Goal: Download file/media

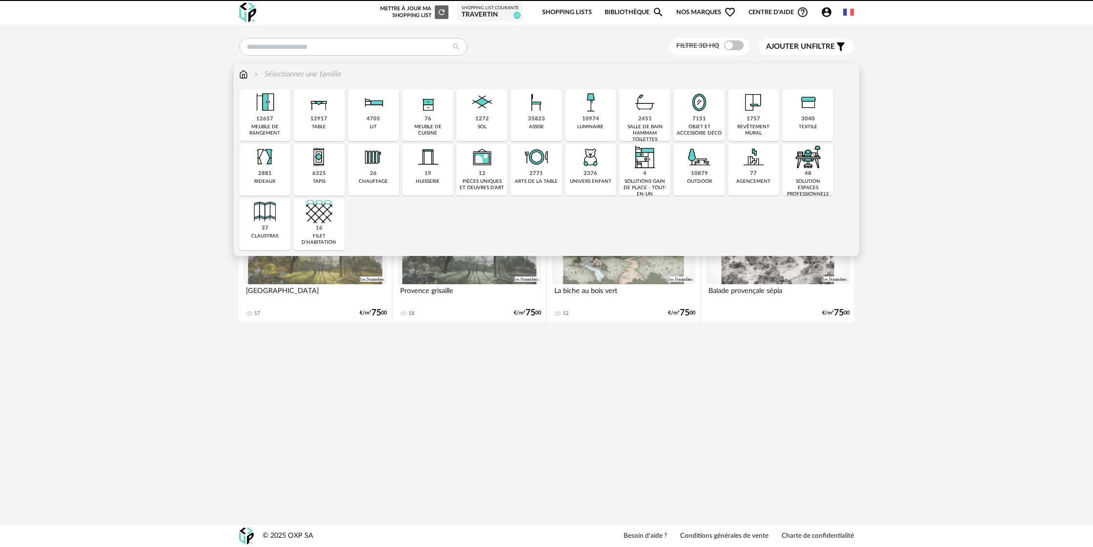
click at [696, 173] on div "10879" at bounding box center [699, 173] width 17 height 7
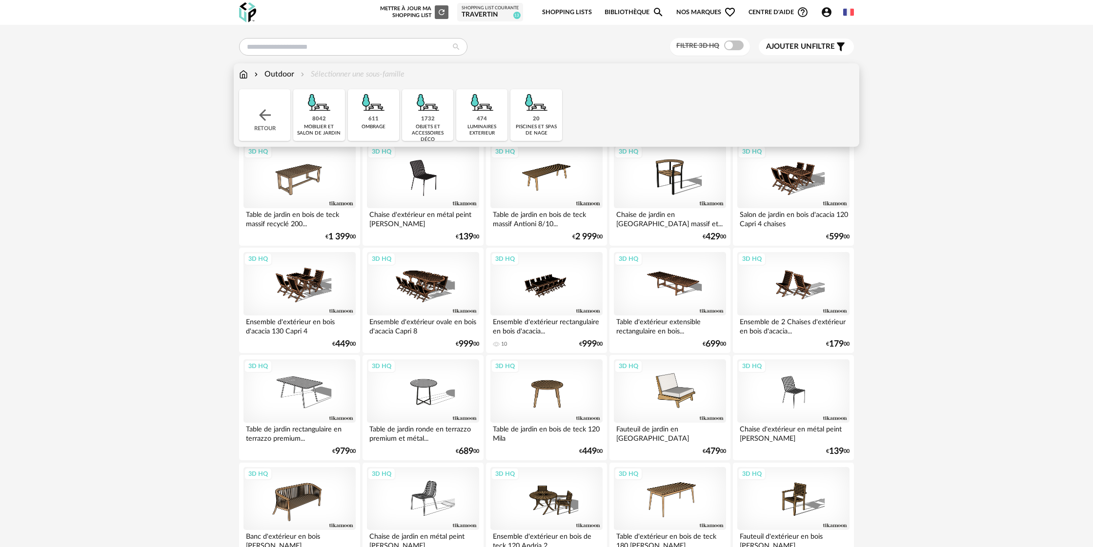
click at [328, 129] on div "mobilier et salon de jardin" at bounding box center [318, 130] width 45 height 13
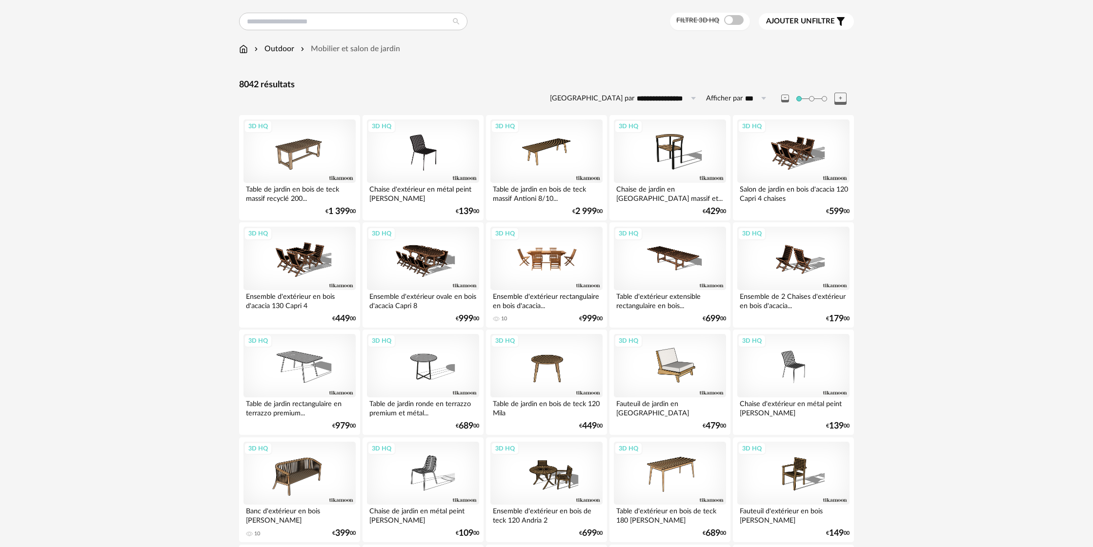
scroll to position [28, 0]
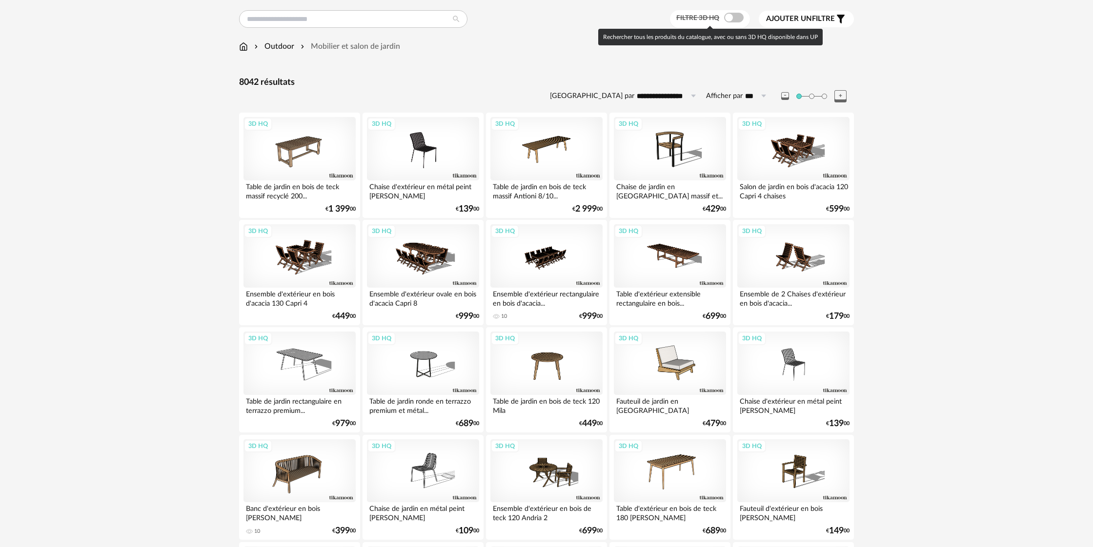
click at [737, 22] on span at bounding box center [734, 18] width 20 height 10
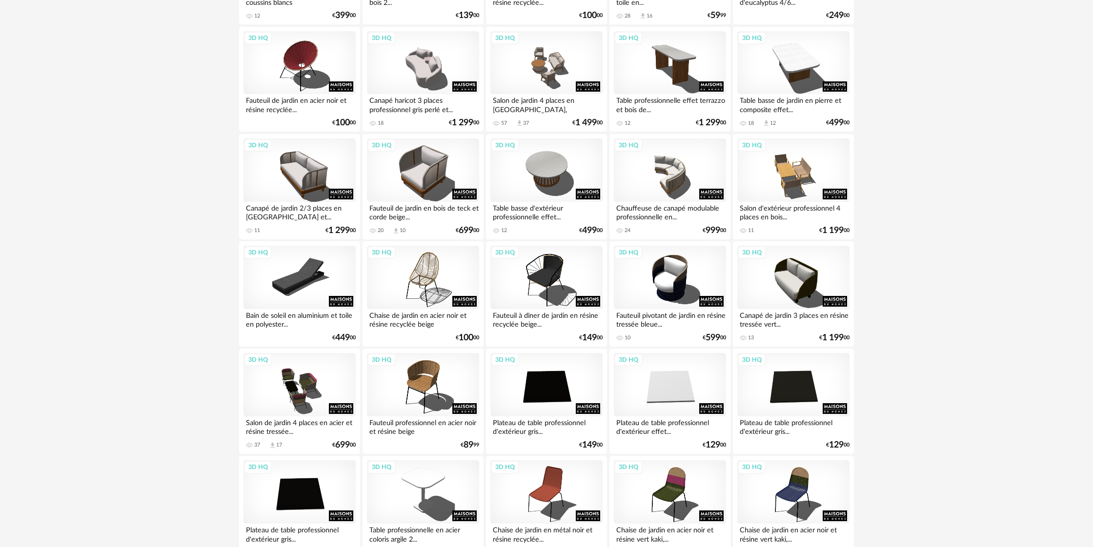
scroll to position [760, 0]
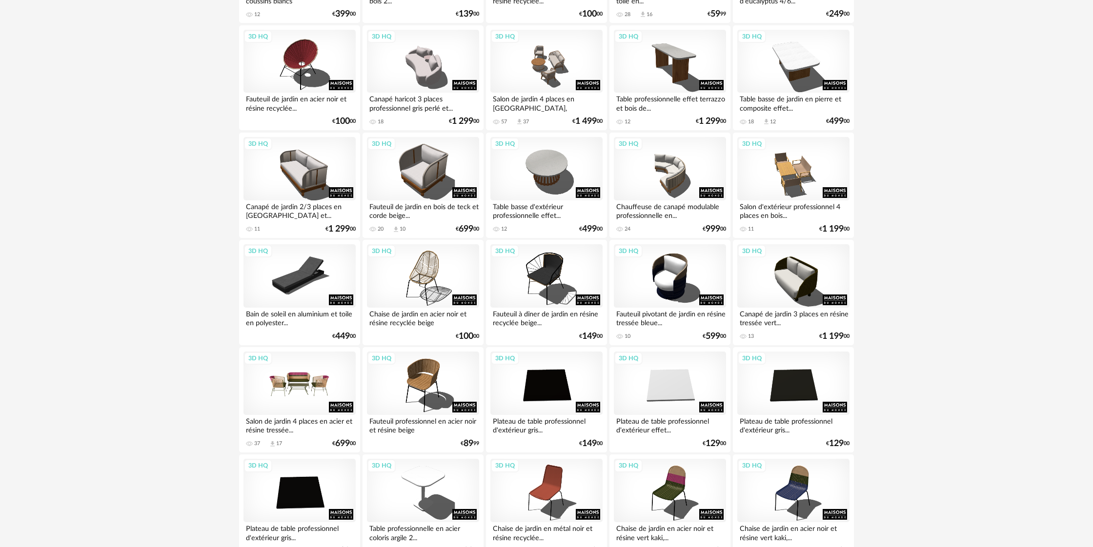
click at [305, 395] on div "3D HQ" at bounding box center [299, 383] width 112 height 63
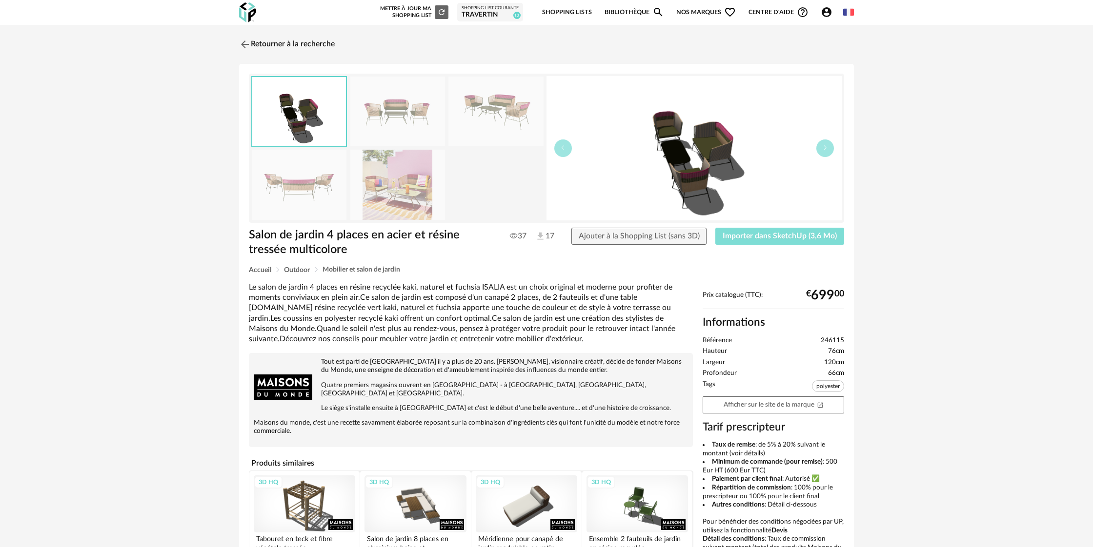
click at [768, 238] on span "Importer dans SketchUp (3,6 Mo)" at bounding box center [780, 236] width 114 height 8
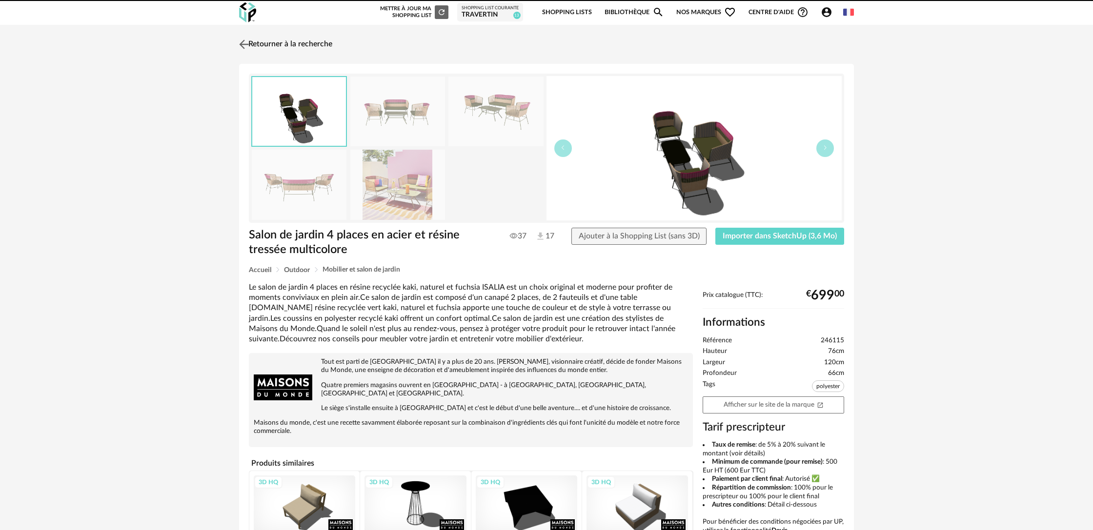
click at [284, 42] on link "Retourner à la recherche" at bounding box center [285, 44] width 96 height 21
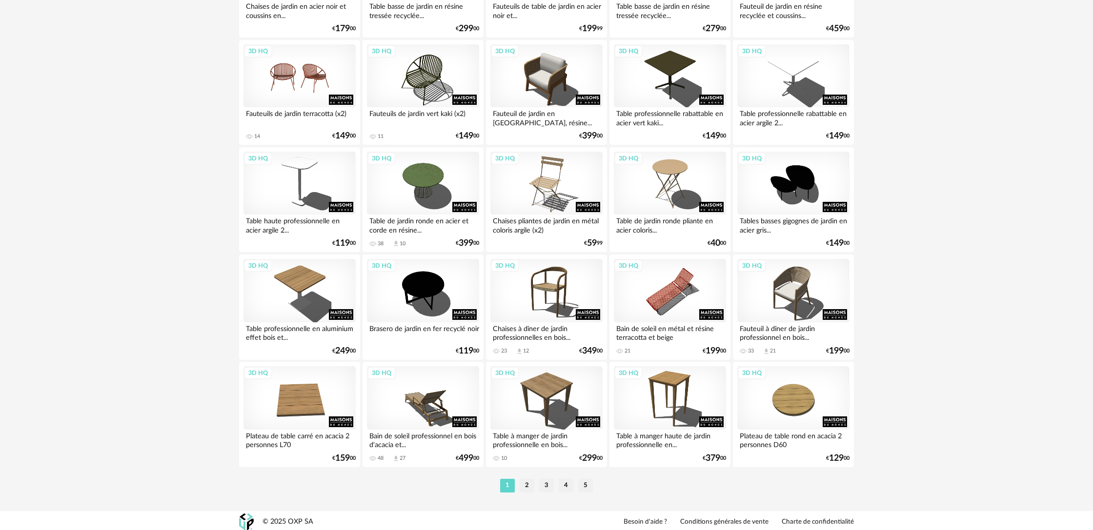
scroll to position [1829, 0]
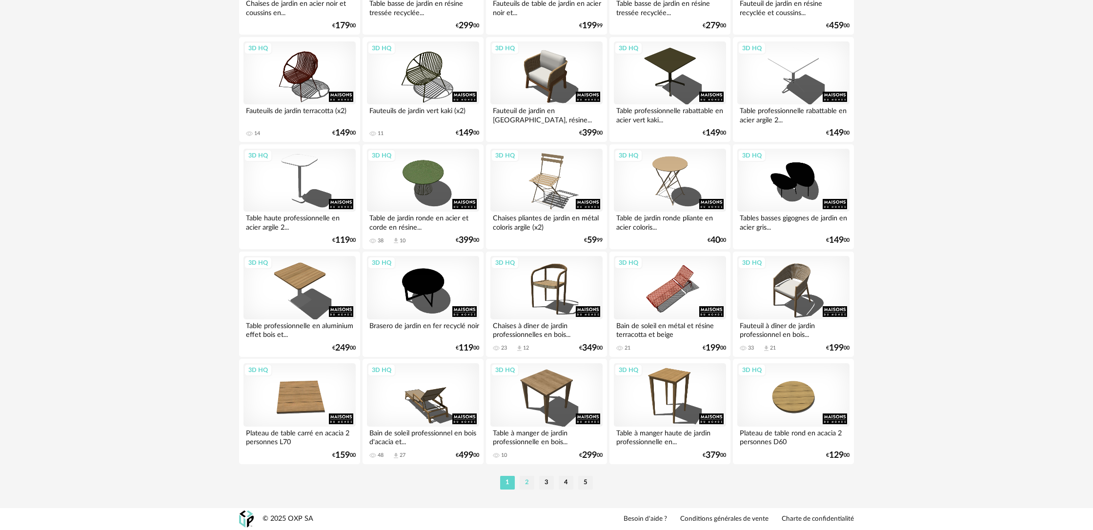
click at [530, 483] on li "2" at bounding box center [527, 483] width 15 height 14
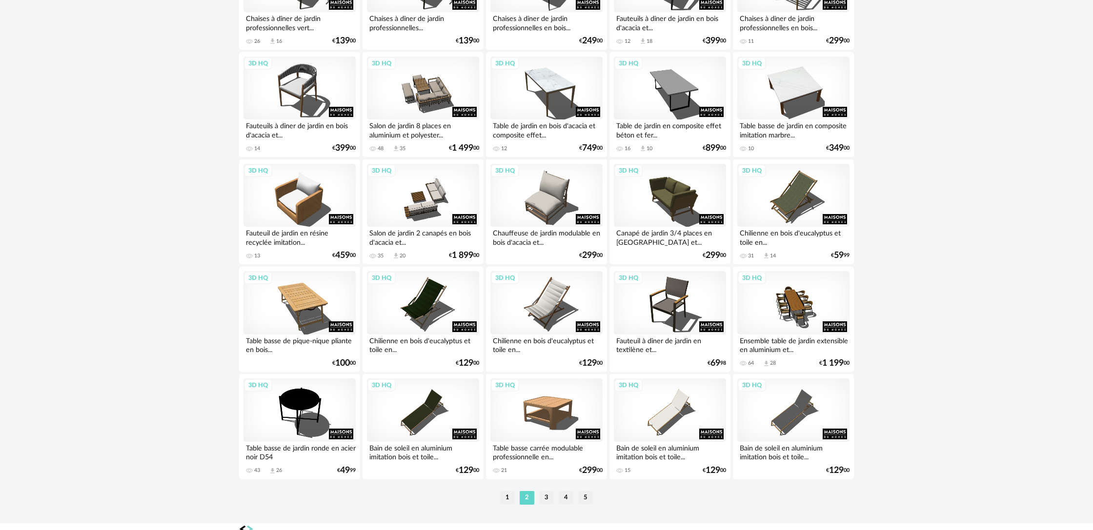
scroll to position [1829, 0]
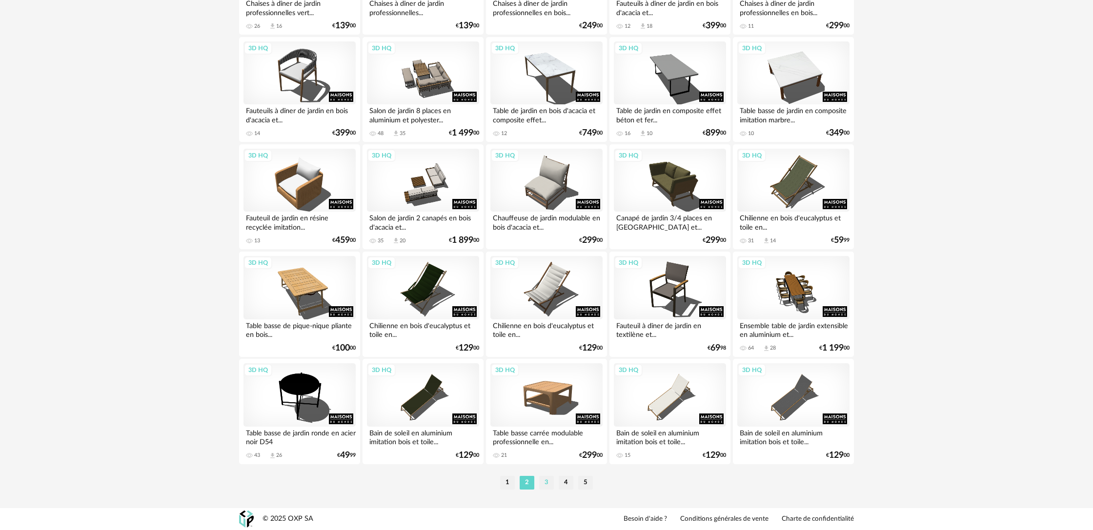
click at [550, 486] on li "3" at bounding box center [546, 483] width 15 height 14
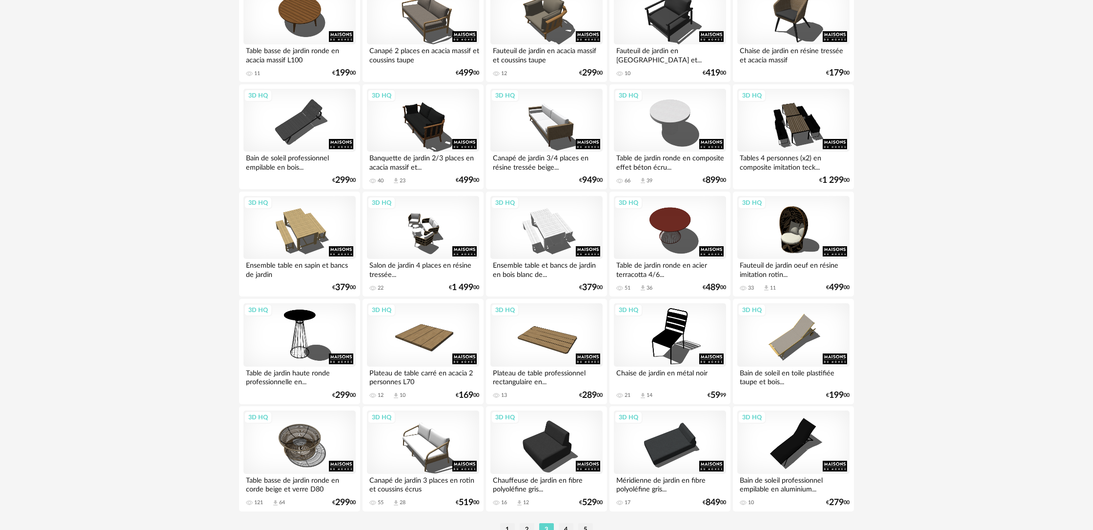
scroll to position [1829, 0]
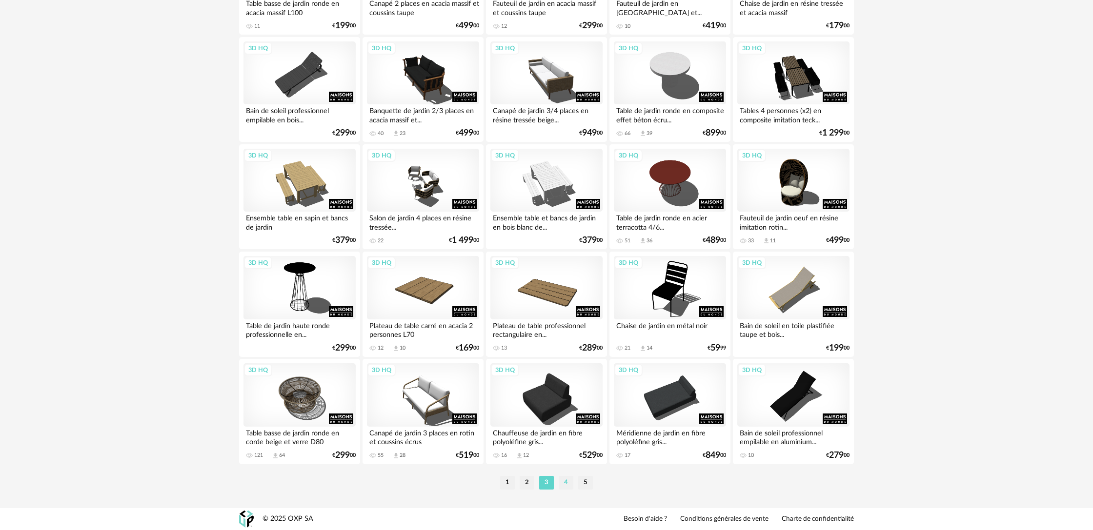
click at [566, 482] on li "4" at bounding box center [566, 483] width 15 height 14
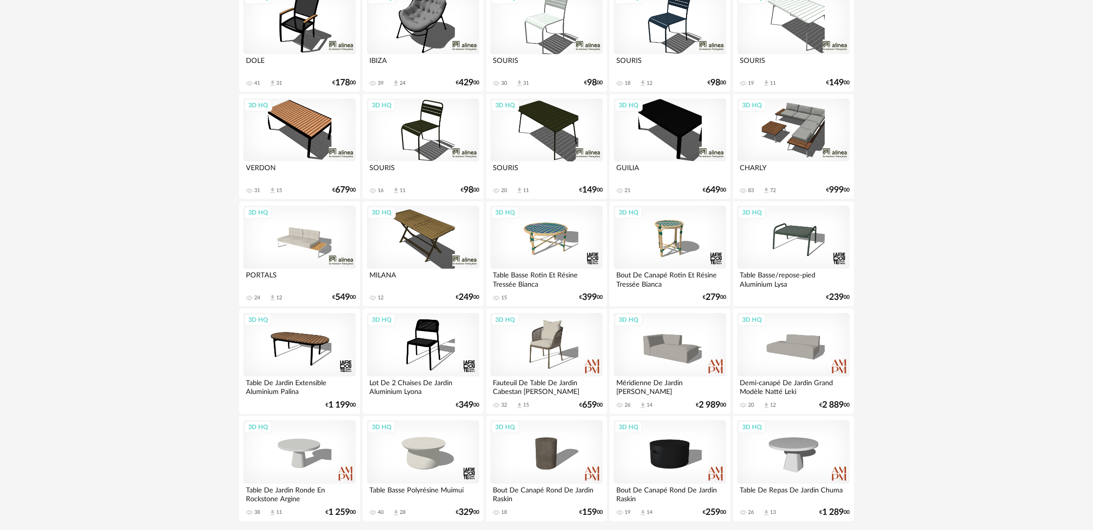
scroll to position [1829, 0]
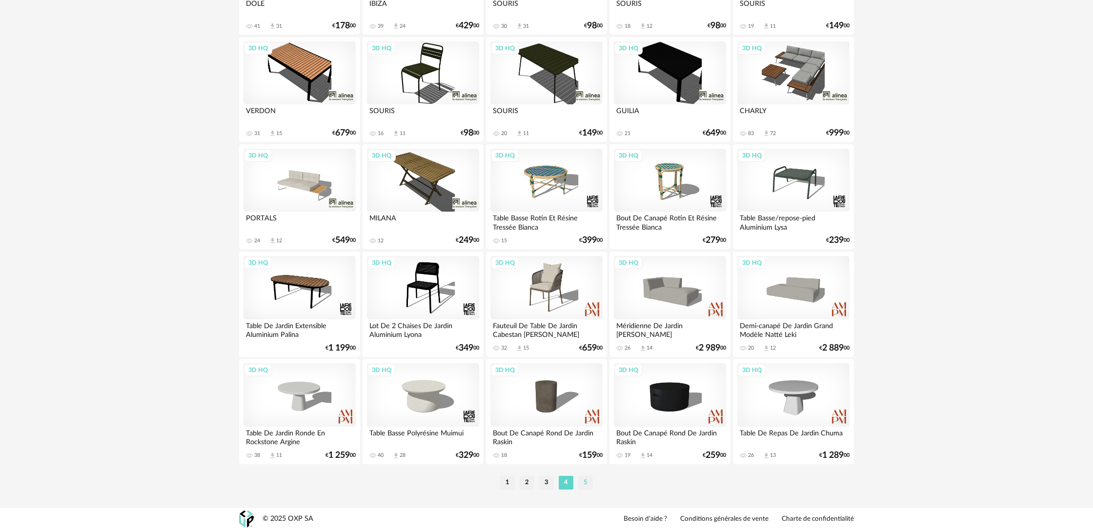
click at [584, 483] on li "5" at bounding box center [585, 483] width 15 height 14
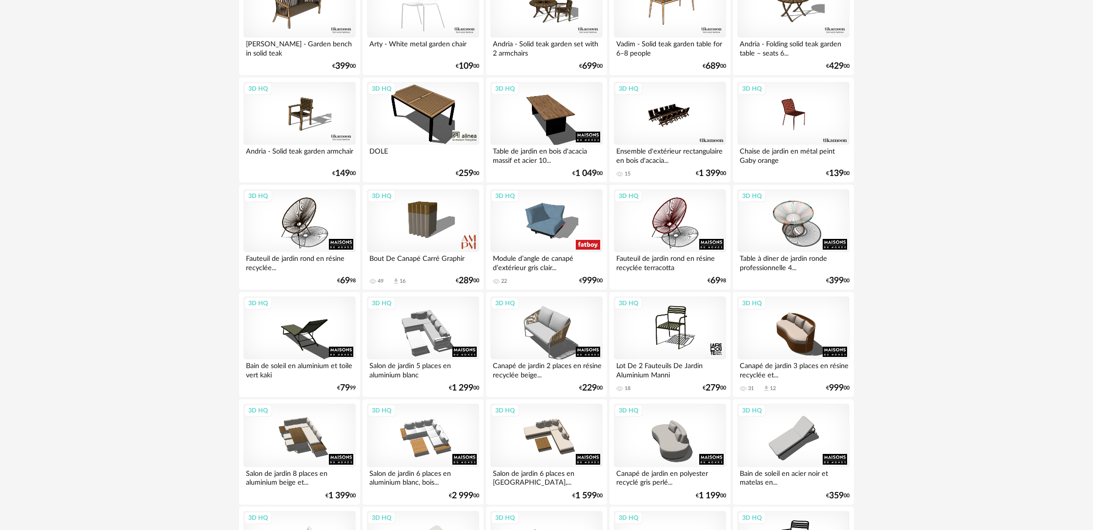
scroll to position [508, 0]
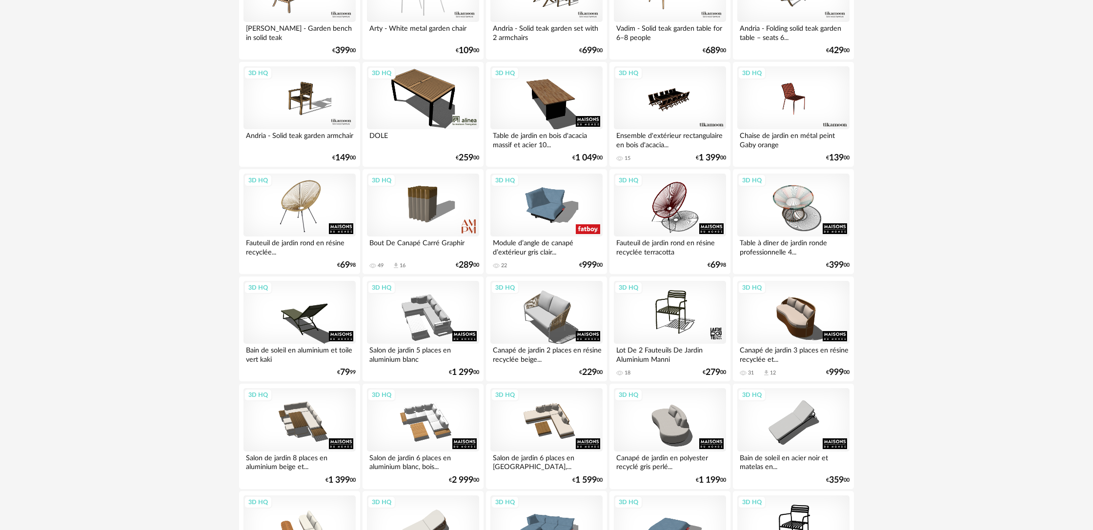
click at [304, 218] on div "3D HQ" at bounding box center [299, 205] width 112 height 63
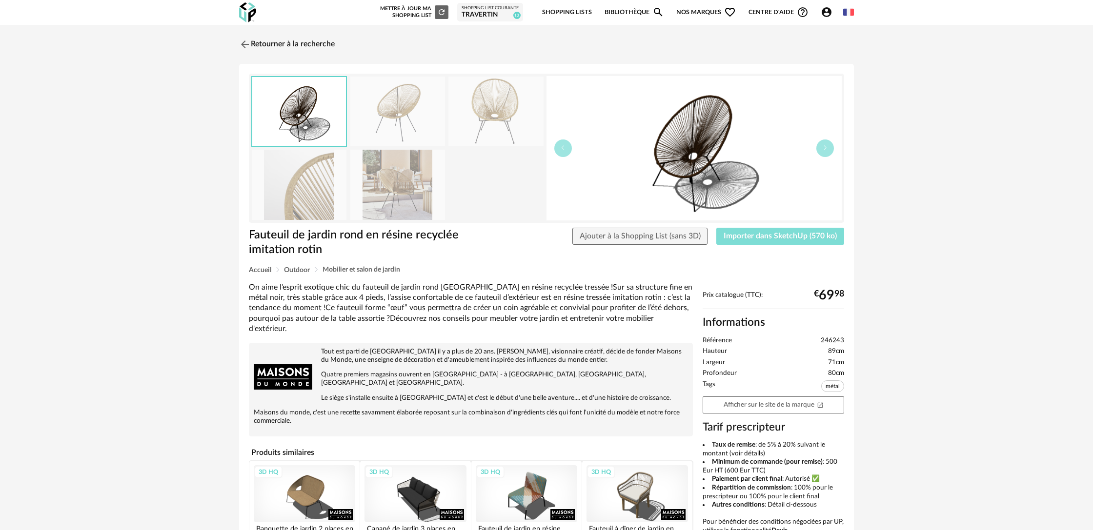
click at [798, 238] on span "Importer dans SketchUp (570 ko)" at bounding box center [780, 236] width 113 height 8
